Goal: Check status

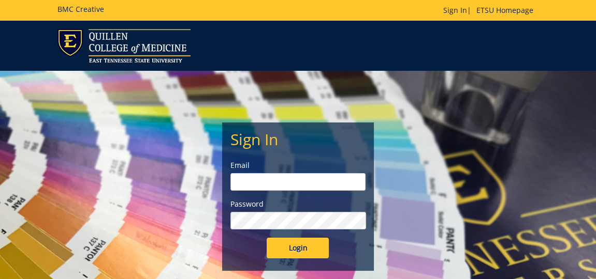
type input "[EMAIL_ADDRESS][DOMAIN_NAME]"
click at [305, 242] on input "Login" at bounding box center [297, 248] width 62 height 21
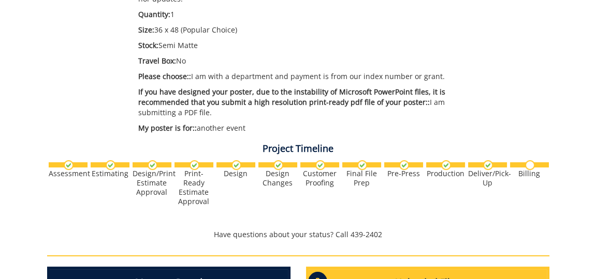
scroll to position [414, 0]
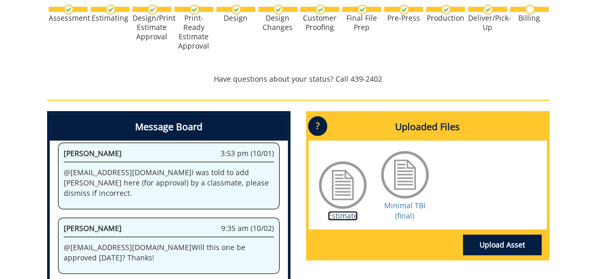
click at [346, 214] on link "Estimate" at bounding box center [343, 216] width 30 height 10
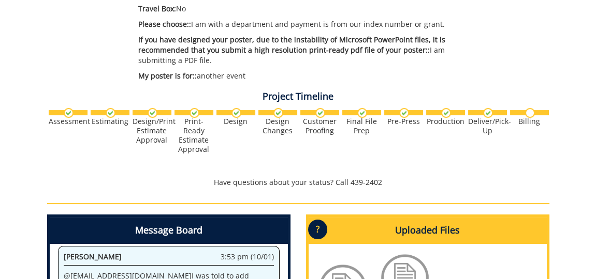
scroll to position [466, 0]
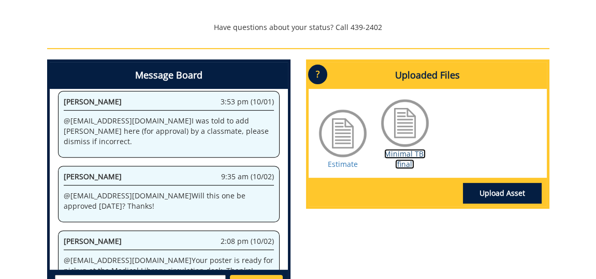
click at [407, 155] on link "Minimal TBI (final)" at bounding box center [404, 159] width 41 height 20
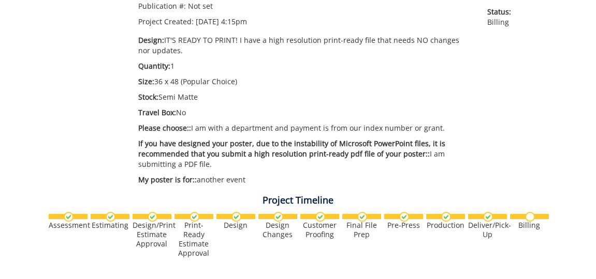
scroll to position [362, 0]
